Goal: Navigation & Orientation: Go to known website

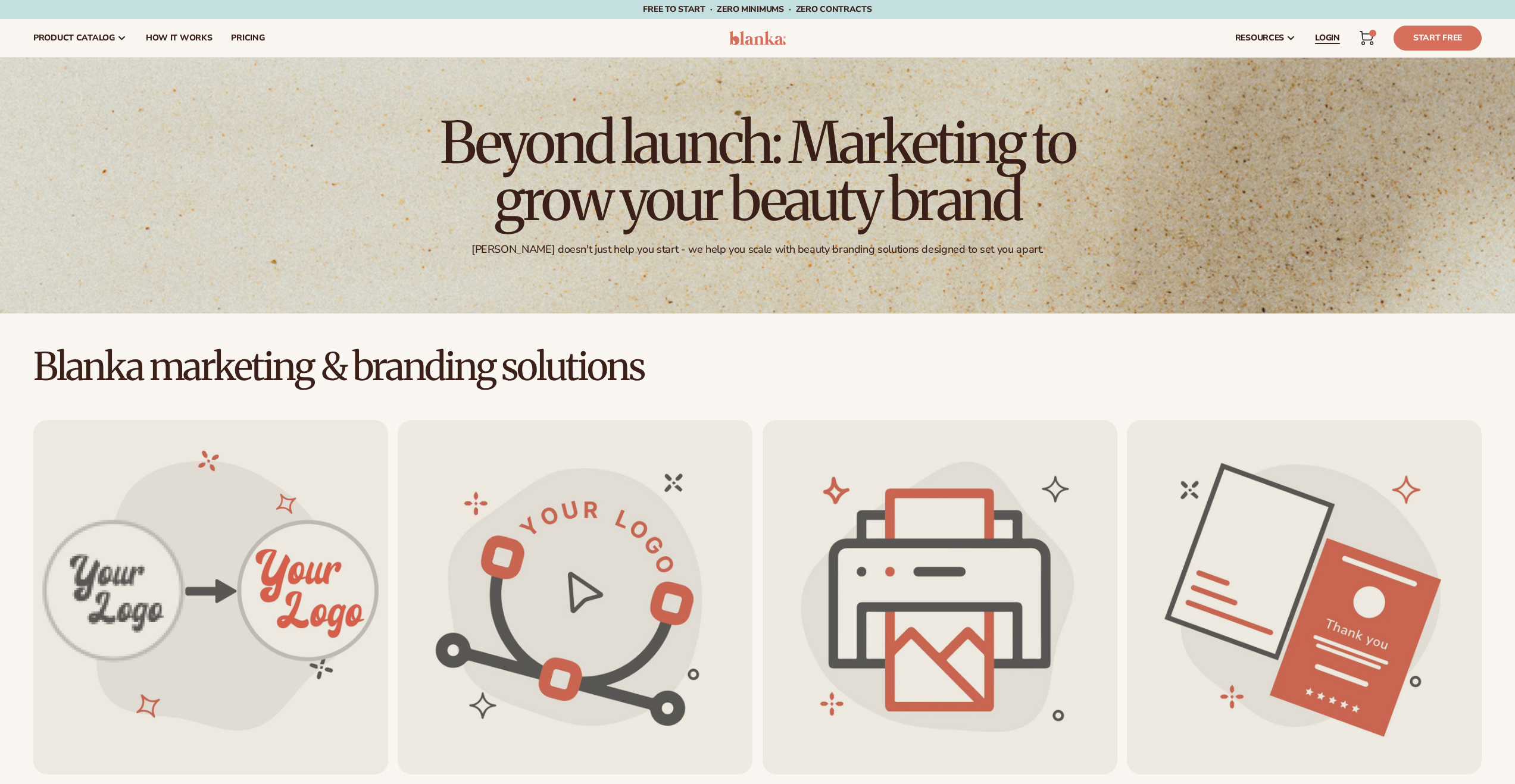
click at [1334, 41] on span "LOGIN" at bounding box center [1327, 38] width 25 height 10
click at [1323, 39] on span "LOGIN" at bounding box center [1327, 38] width 25 height 10
